Goal: Communication & Community: Answer question/provide support

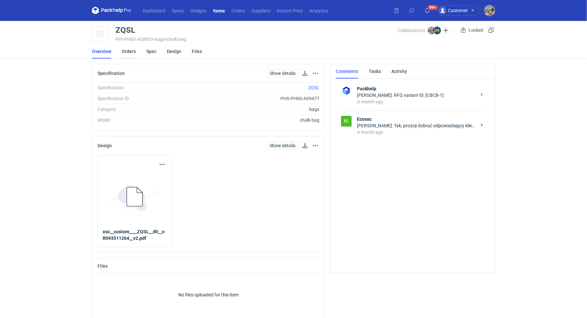
click at [122, 48] on link "Orders" at bounding box center [129, 51] width 14 height 14
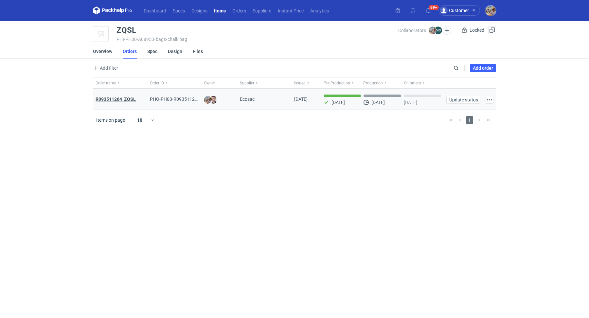
click at [123, 97] on strong "R093511264_ZQSL" at bounding box center [116, 99] width 40 height 5
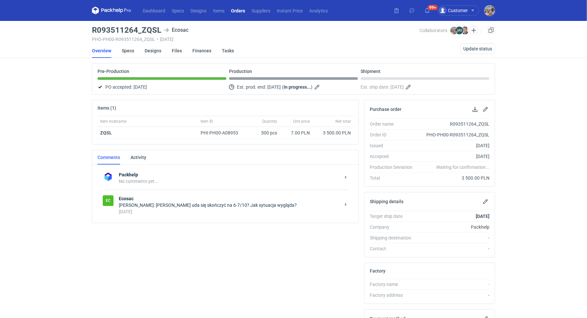
click at [166, 206] on div "[PERSON_NAME]: [PERSON_NAME] uda się skończyć na 6-7/10? Jak sytuacja wygląda?" at bounding box center [230, 205] width 222 height 7
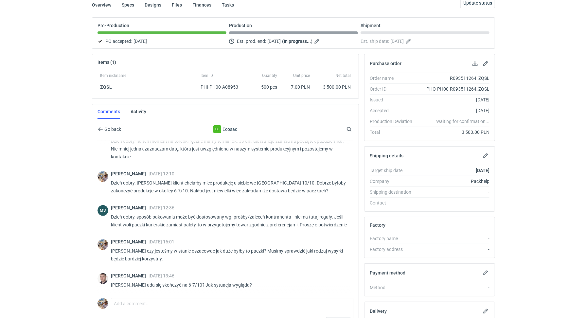
scroll to position [106, 0]
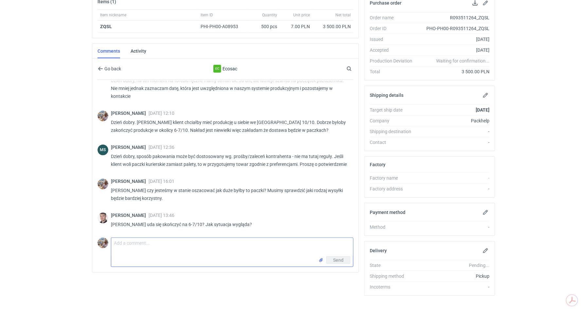
click at [185, 248] on textarea "Comment message" at bounding box center [232, 247] width 242 height 18
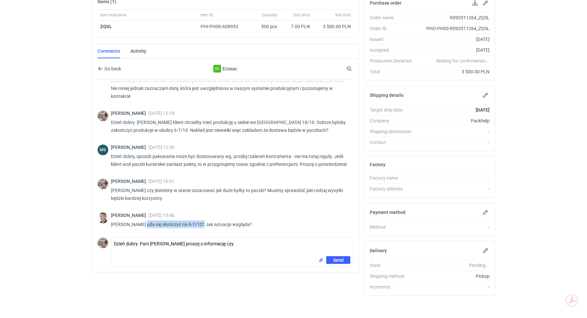
drag, startPoint x: 141, startPoint y: 223, endPoint x: 198, endPoint y: 223, distance: 56.9
click at [198, 223] on p "[PERSON_NAME] uda się skończyć na 6-7/10? Jak sytuacja wygląda?" at bounding box center [229, 225] width 237 height 8
copy p "uda się skończyć na 6-7/10?"
click at [240, 243] on textarea "Dzień dobry. Pani [PERSON_NAME] proszę o informację czy" at bounding box center [232, 247] width 242 height 18
paste textarea "uda się skończyć na 6-7/10?"
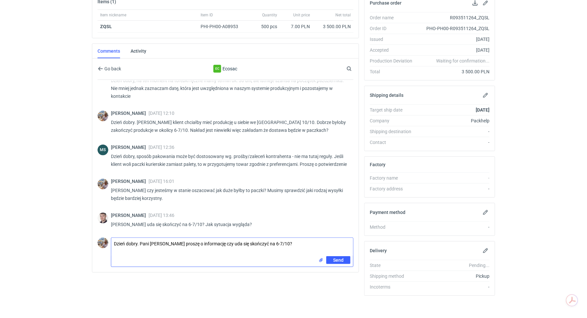
type textarea "Dzień dobry. Pani [PERSON_NAME] proszę o informację czy uda się skończyć na 6-7…"
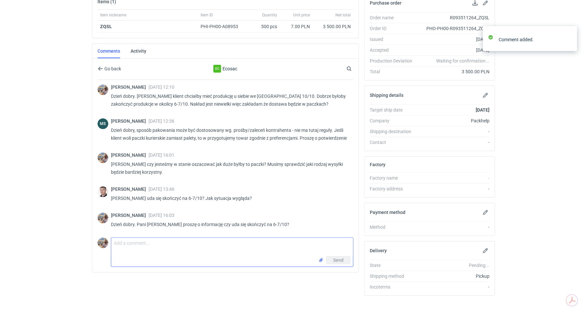
scroll to position [311, 0]
